Goal: Navigation & Orientation: Find specific page/section

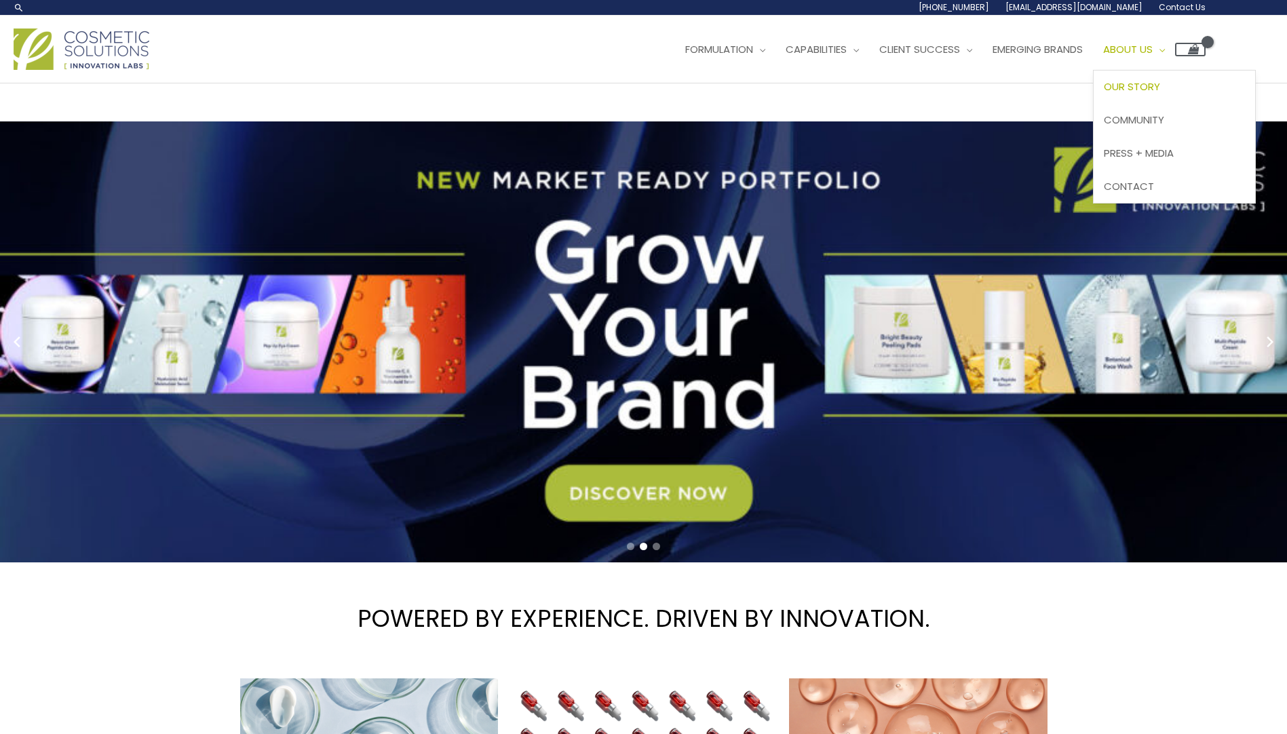
click at [1160, 87] on span "Our Story" at bounding box center [1132, 86] width 56 height 14
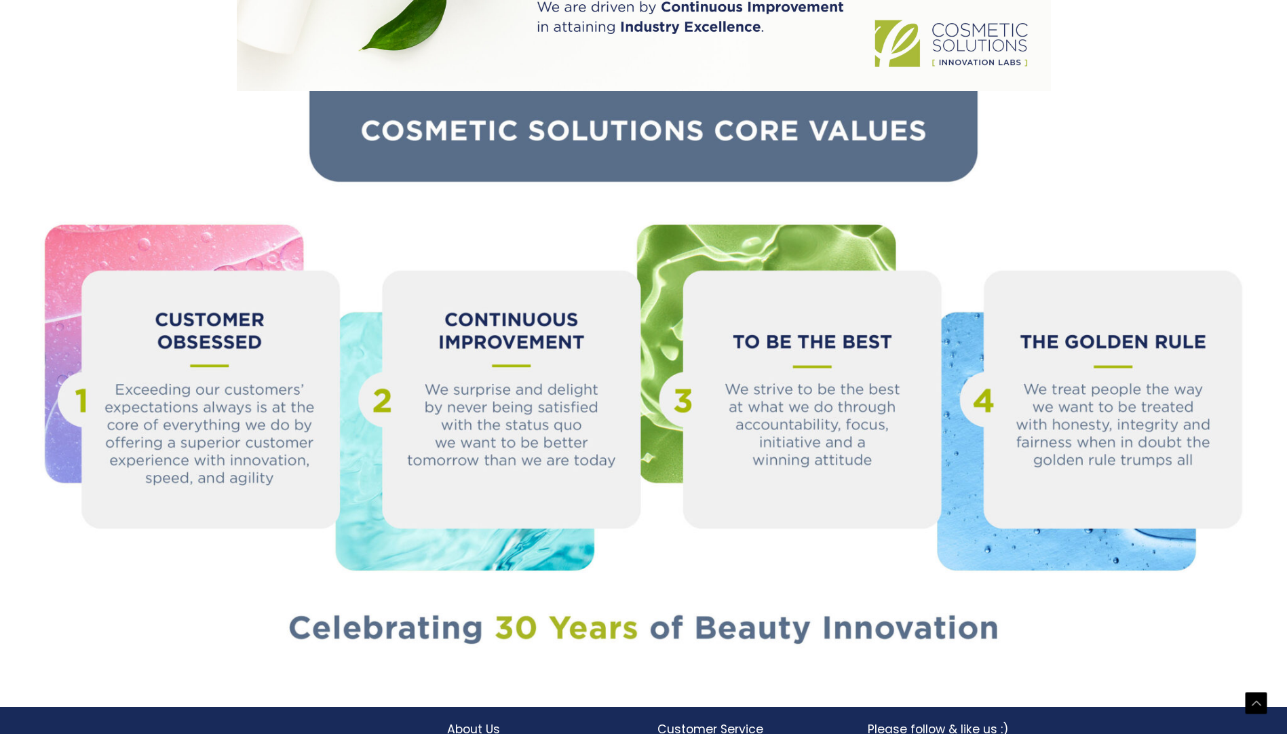
scroll to position [1399, 0]
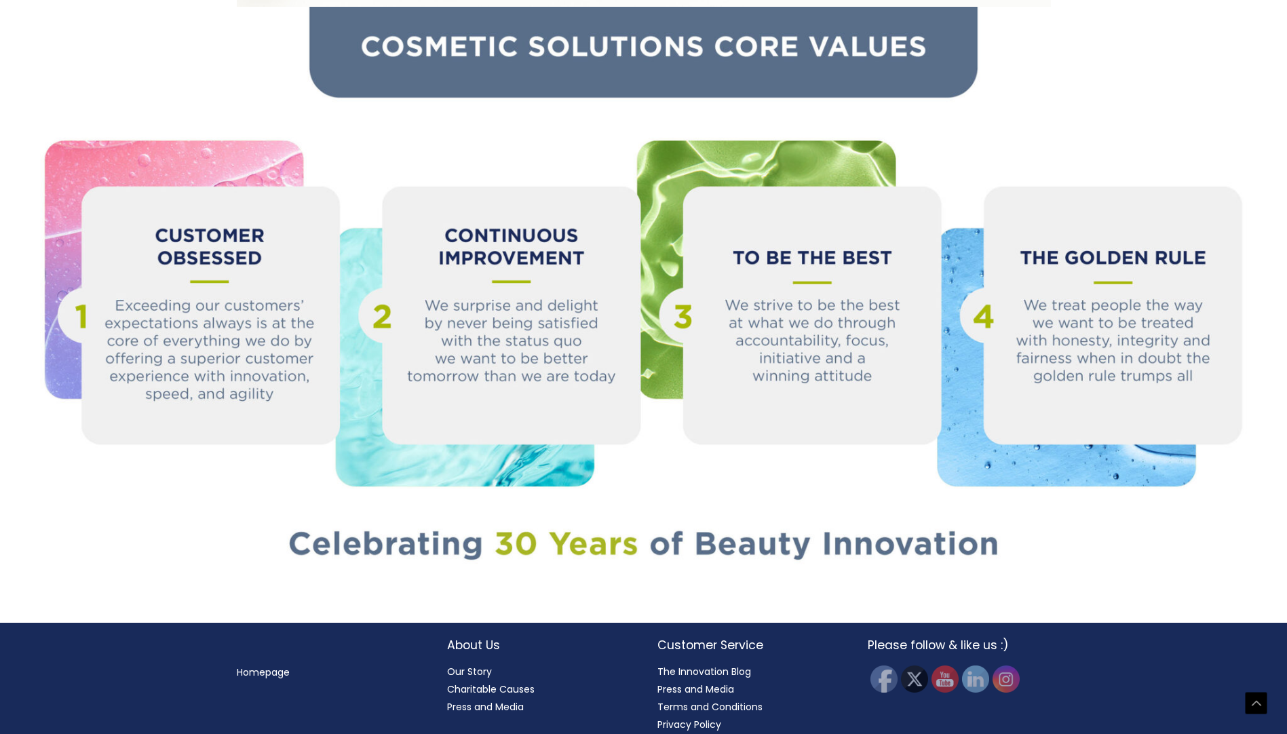
click at [475, 665] on link "Our Story" at bounding box center [469, 672] width 45 height 14
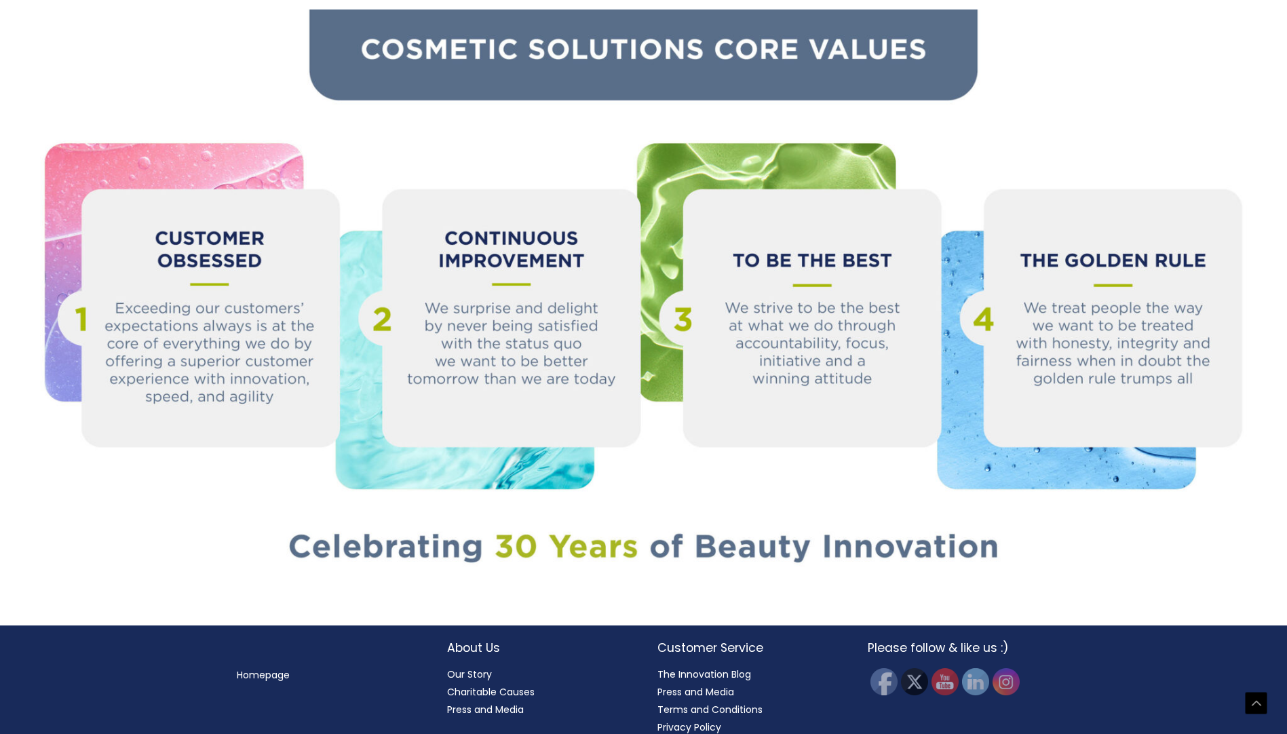
scroll to position [1399, 0]
